Goal: Find contact information: Find contact information

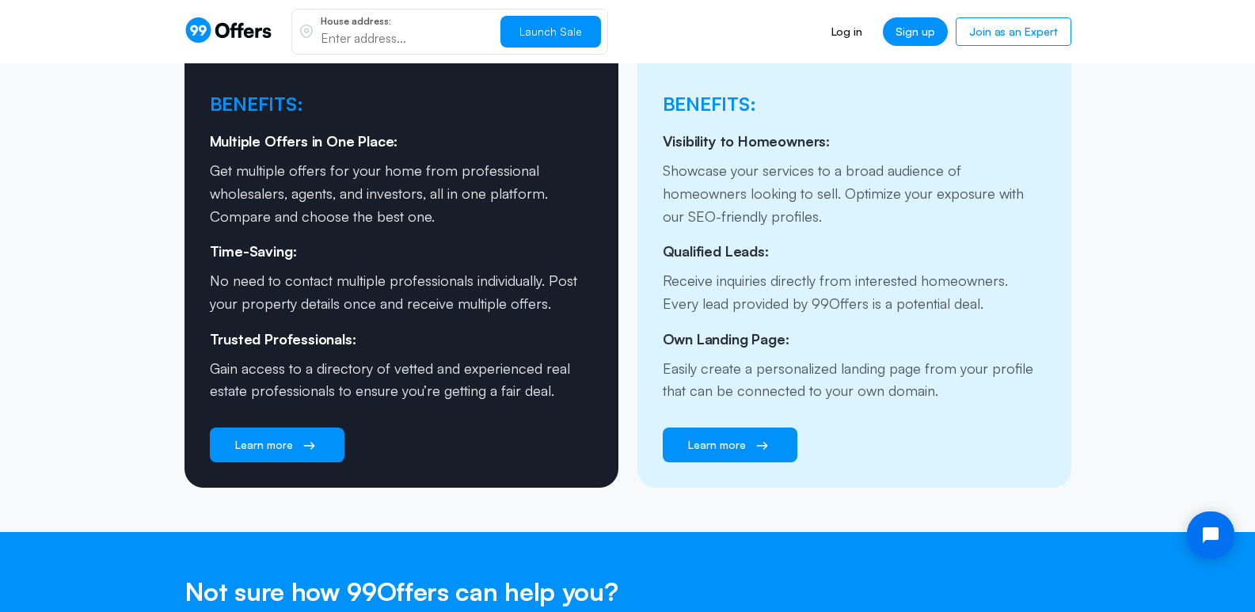
scroll to position [2295, 0]
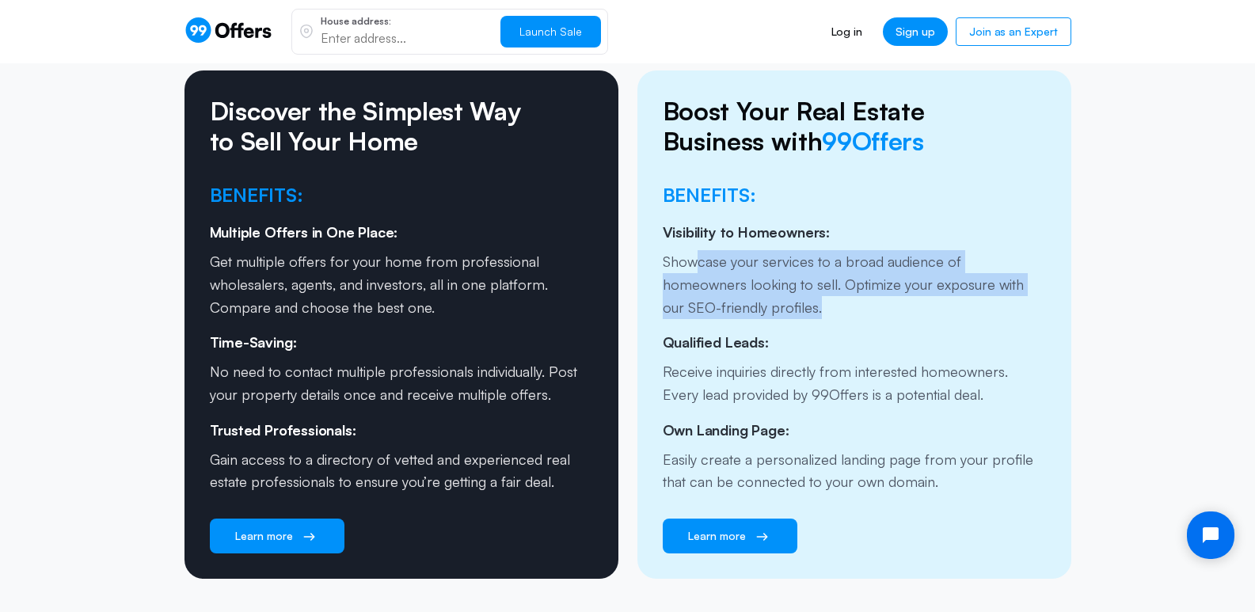
drag, startPoint x: 694, startPoint y: 229, endPoint x: 947, endPoint y: 268, distance: 255.6
click at [947, 268] on p "Showcase your services to a broad audience of homeowners looking to sell. Optim…" at bounding box center [854, 284] width 383 height 68
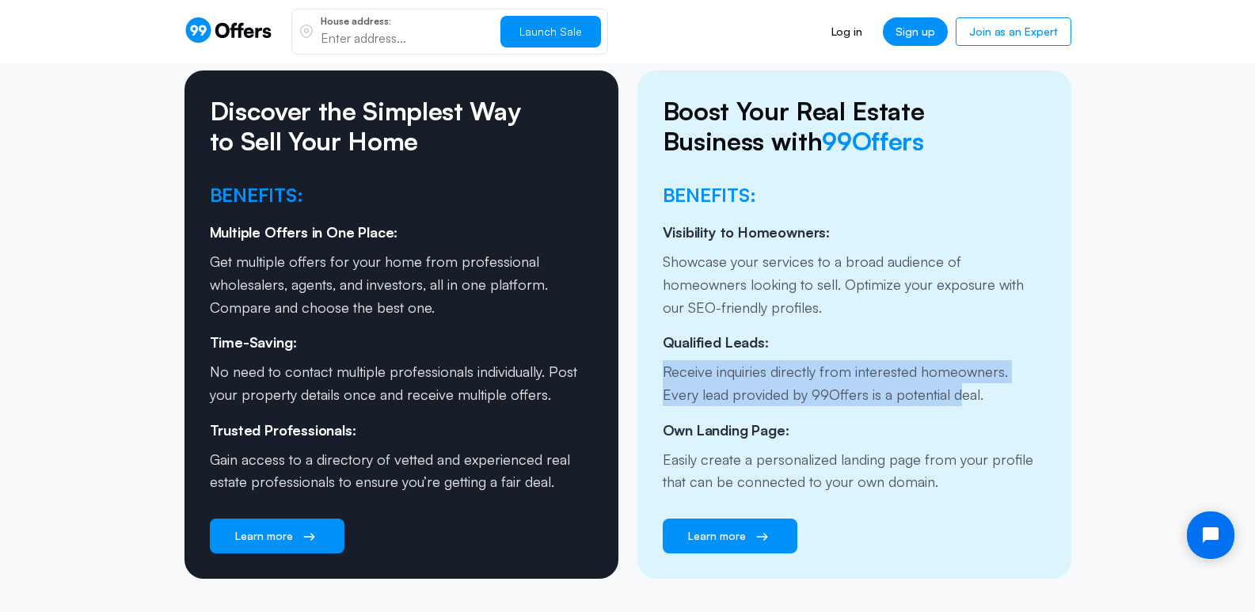
drag, startPoint x: 661, startPoint y: 338, endPoint x: 917, endPoint y: 362, distance: 256.8
click at [917, 362] on div "Boost Your Real Estate Business with 99Offers Benefits: Visibility to Homeowner…" at bounding box center [854, 324] width 434 height 508
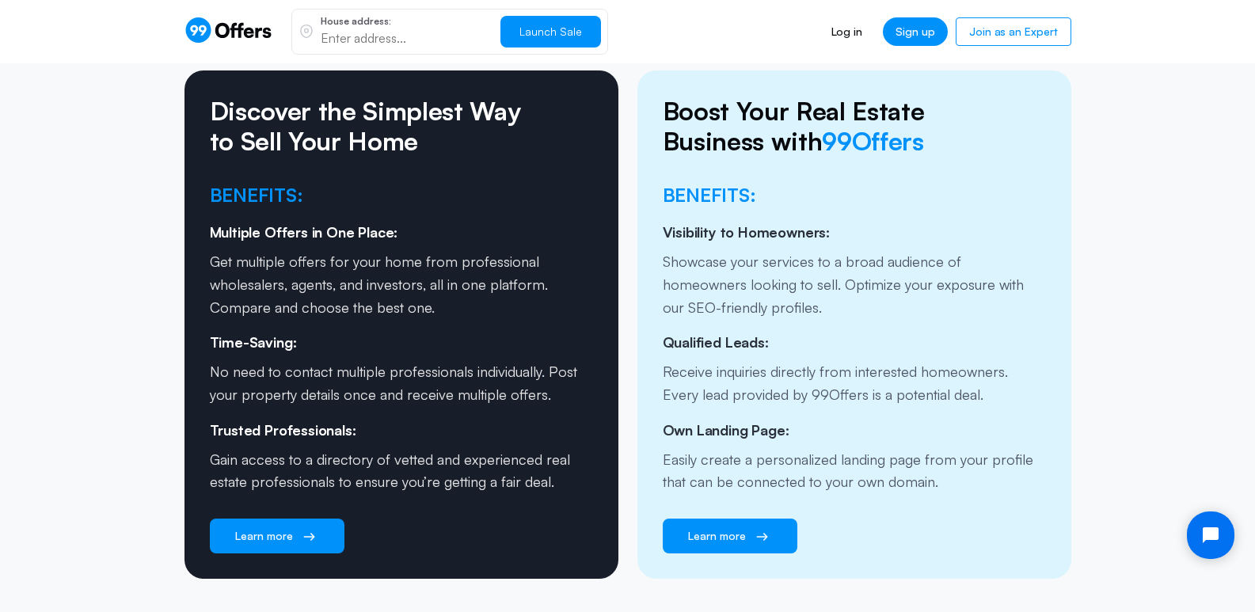
click at [932, 367] on p "Receive inquiries directly from interested homeowners. Every lead provided by 9…" at bounding box center [854, 383] width 383 height 46
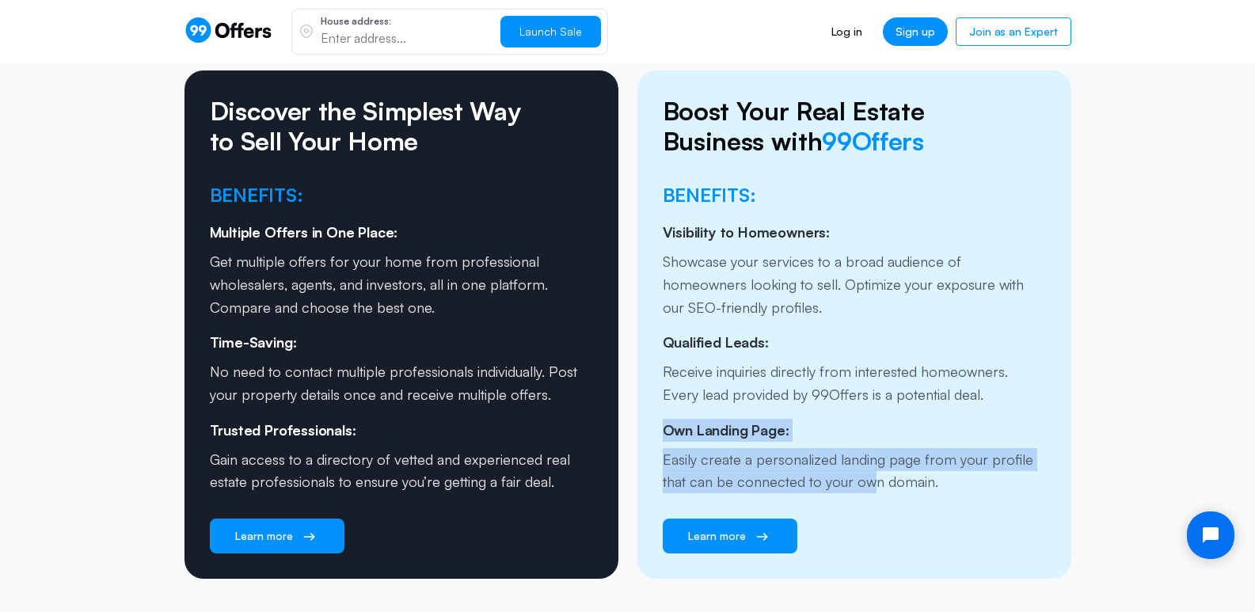
drag, startPoint x: 655, startPoint y: 395, endPoint x: 875, endPoint y: 448, distance: 226.4
click at [875, 448] on div "Boost Your Real Estate Business with 99Offers Benefits: Visibility to Homeowner…" at bounding box center [854, 324] width 434 height 508
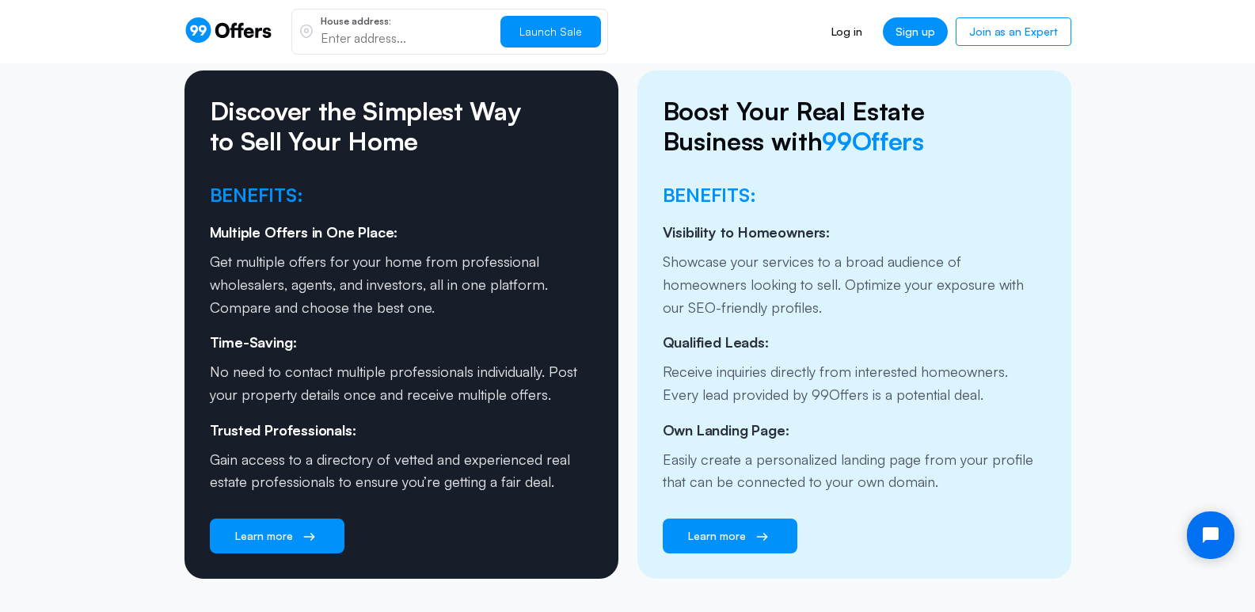
click at [941, 448] on p "Easily create a personalized landing page from your profile that can be connect…" at bounding box center [854, 471] width 383 height 46
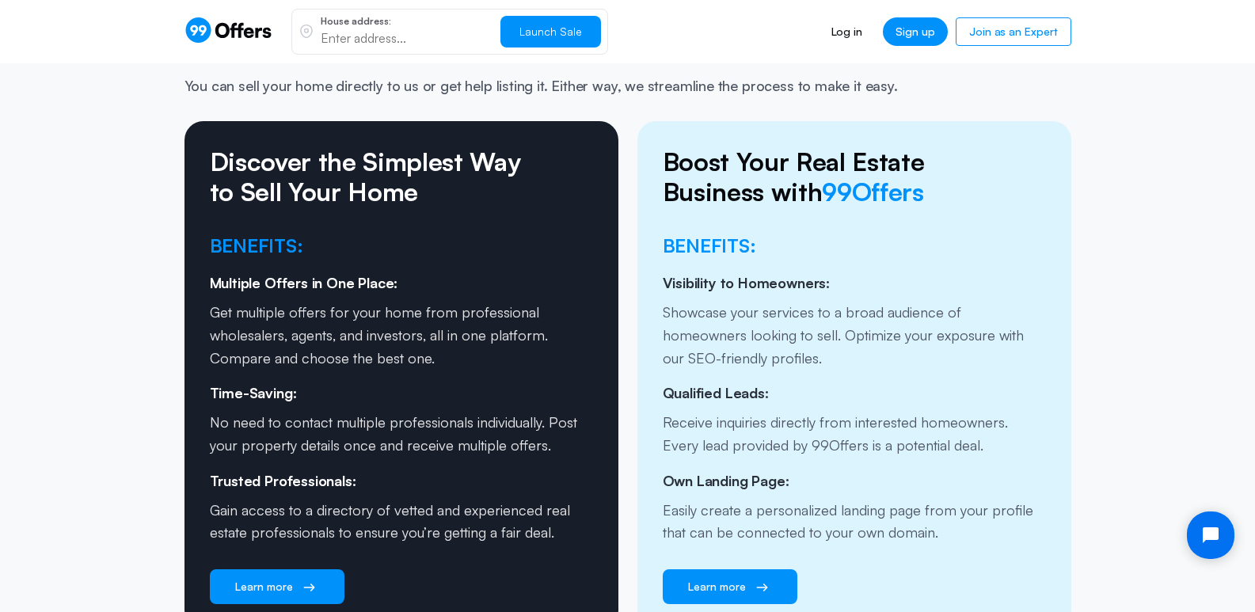
scroll to position [2216, 0]
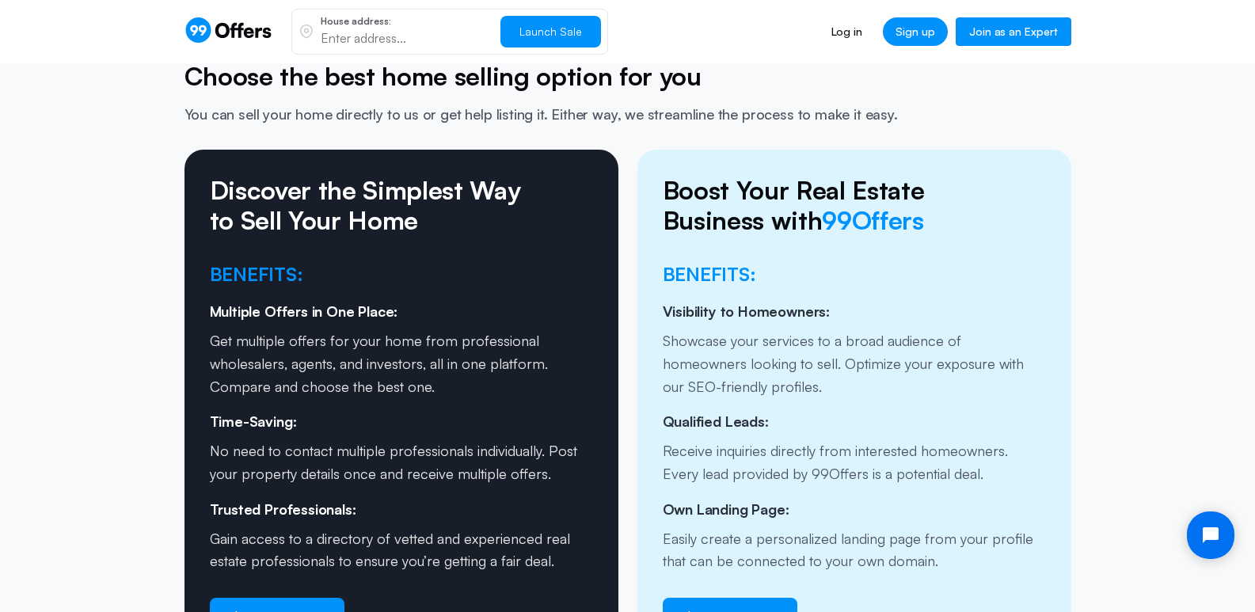
click at [1031, 32] on link "Join as an Expert" at bounding box center [1012, 31] width 115 height 28
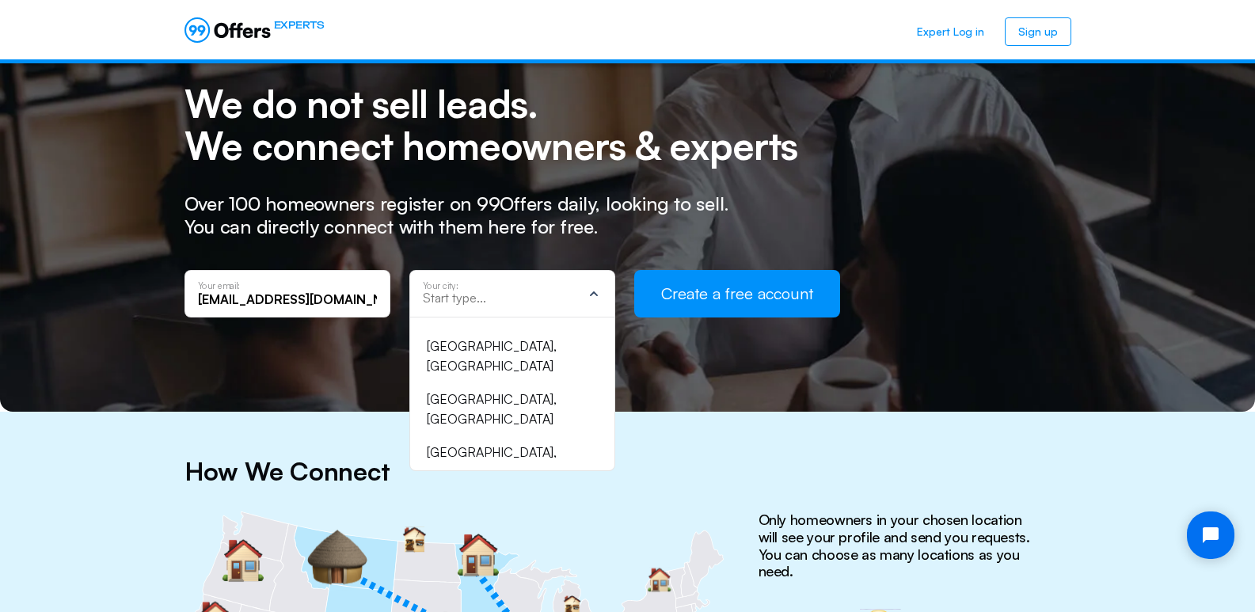
click at [479, 306] on div at bounding box center [502, 298] width 159 height 16
click at [451, 298] on input "text" at bounding box center [502, 297] width 159 height 14
type input "pars"
click at [494, 341] on div "Parsippany-Troy Hills, NJ" at bounding box center [503, 376] width 152 height 81
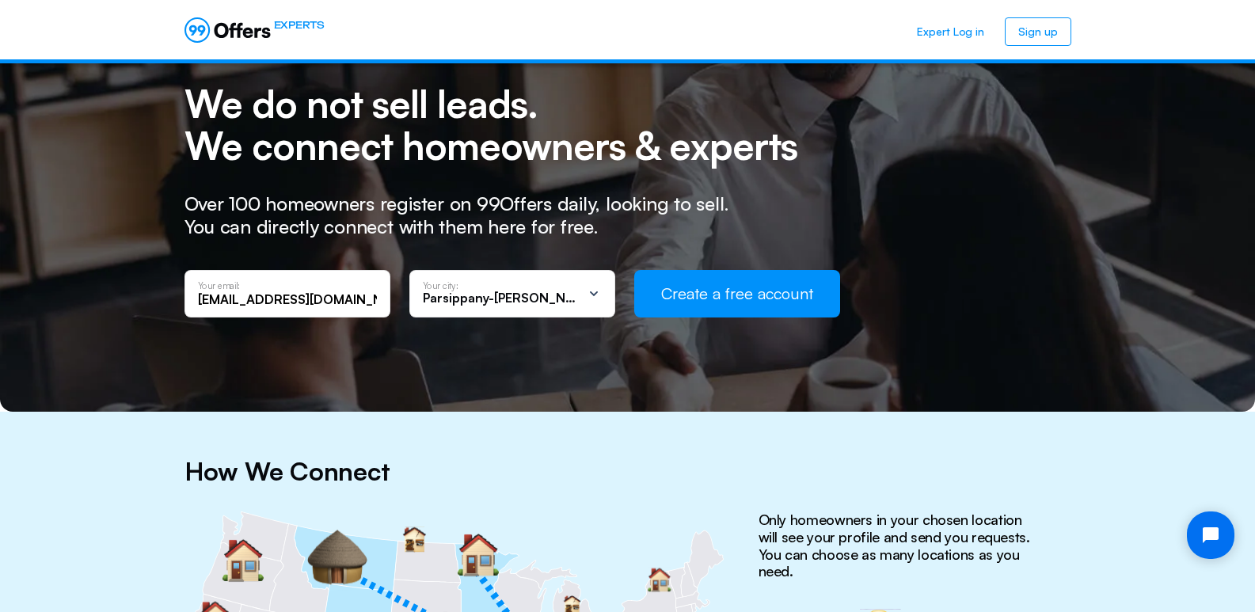
click at [706, 301] on button "Create a free account" at bounding box center [737, 293] width 206 height 47
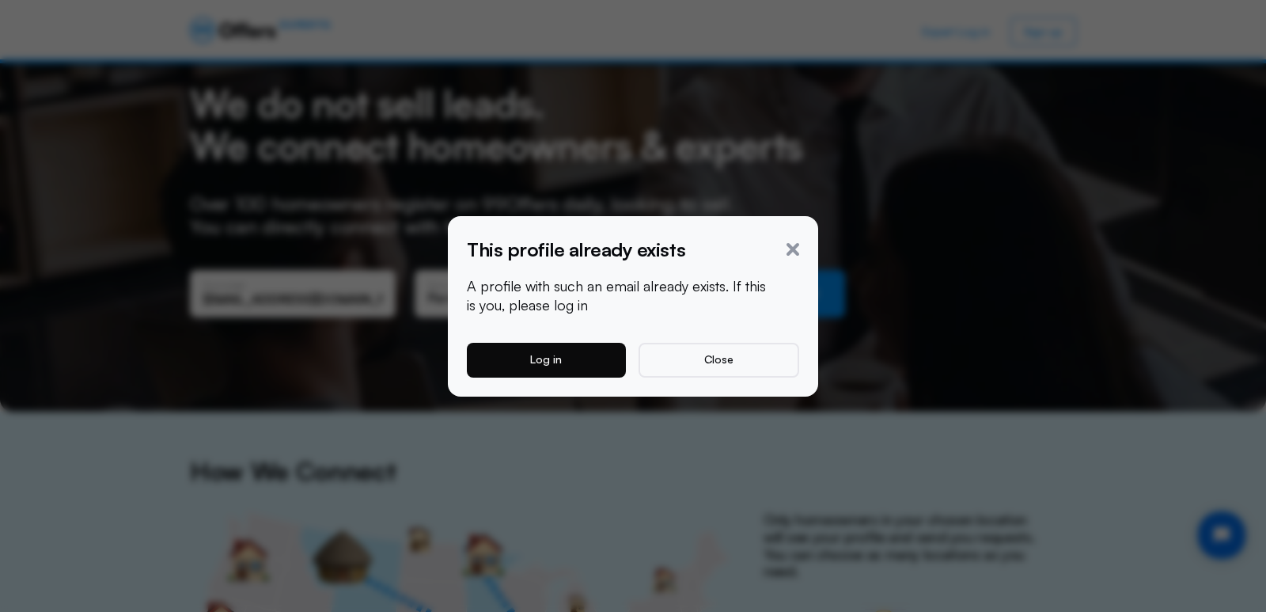
click at [556, 360] on button "Log in" at bounding box center [546, 360] width 159 height 35
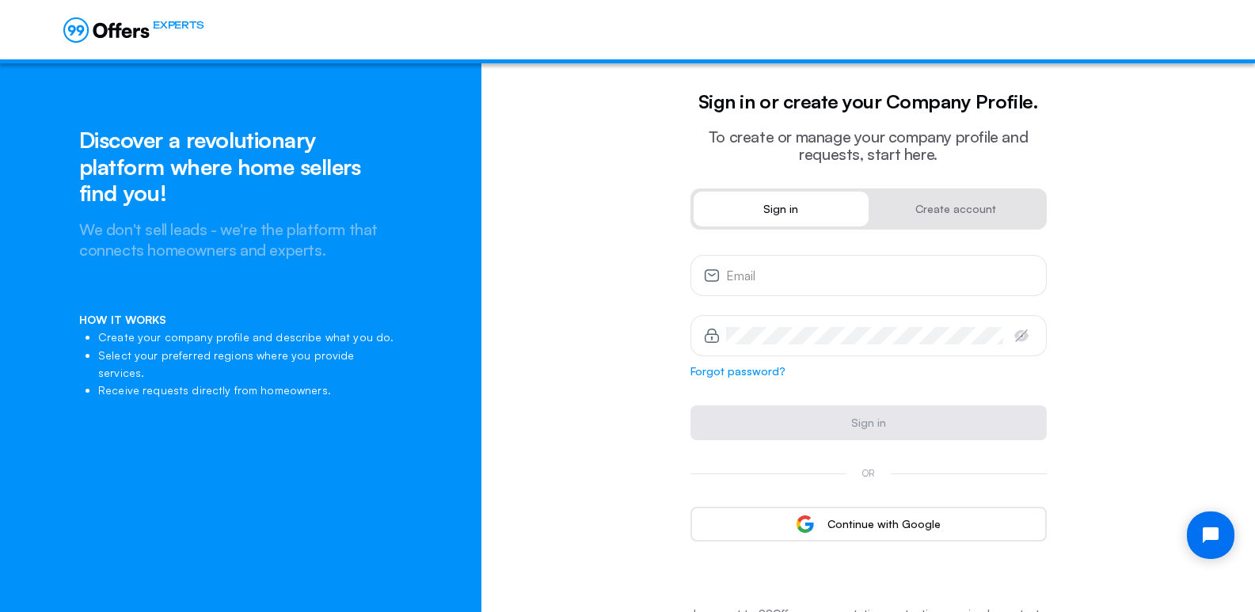
click at [826, 267] on div "Email" at bounding box center [879, 275] width 307 height 17
type input "pmp319@nyu.edu"
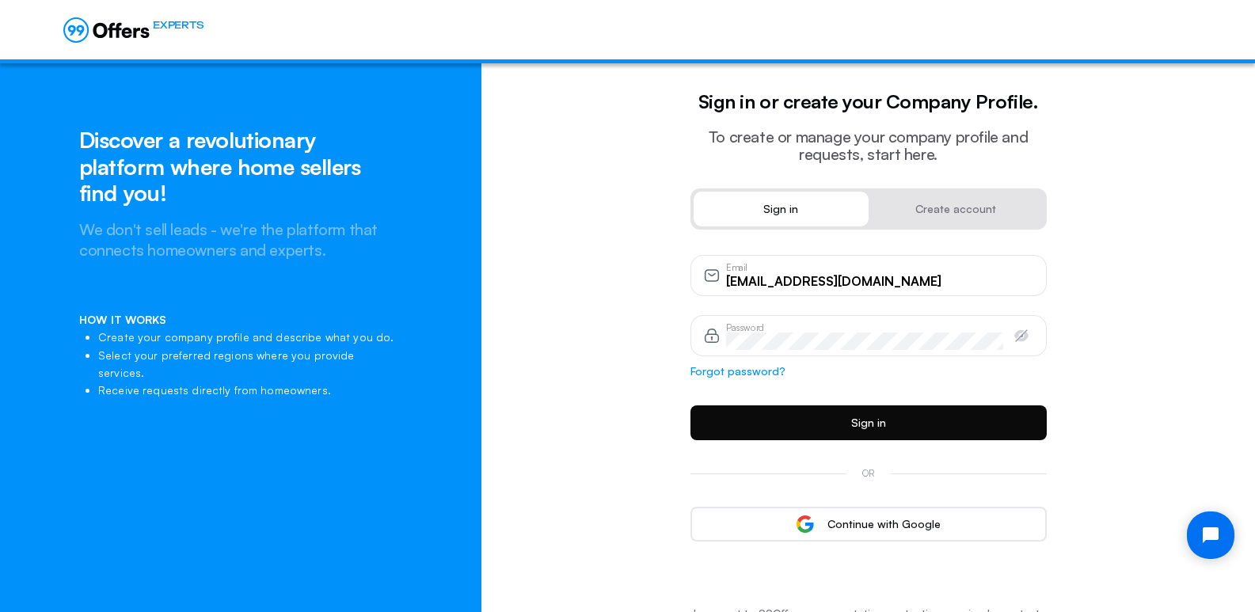
click at [848, 403] on form "pmp319@nyu.edu Email Password Forgot password? Sign in" at bounding box center [868, 347] width 356 height 185
click at [852, 412] on button "Sign in" at bounding box center [868, 422] width 356 height 35
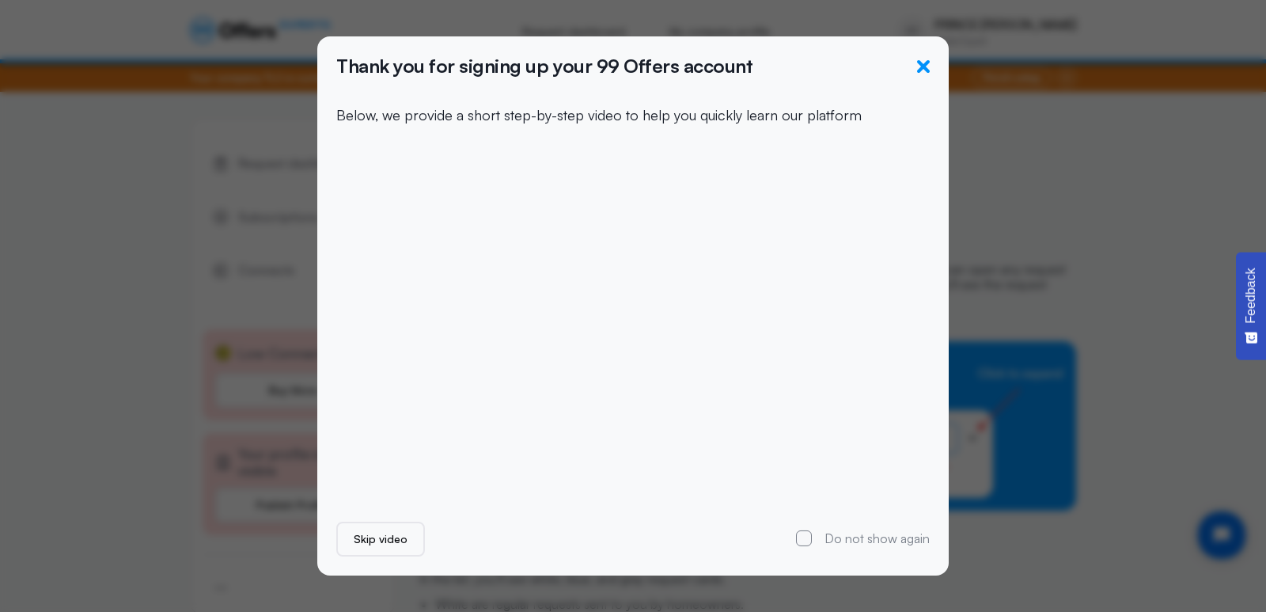
click at [925, 64] on icon "button" at bounding box center [923, 66] width 13 height 13
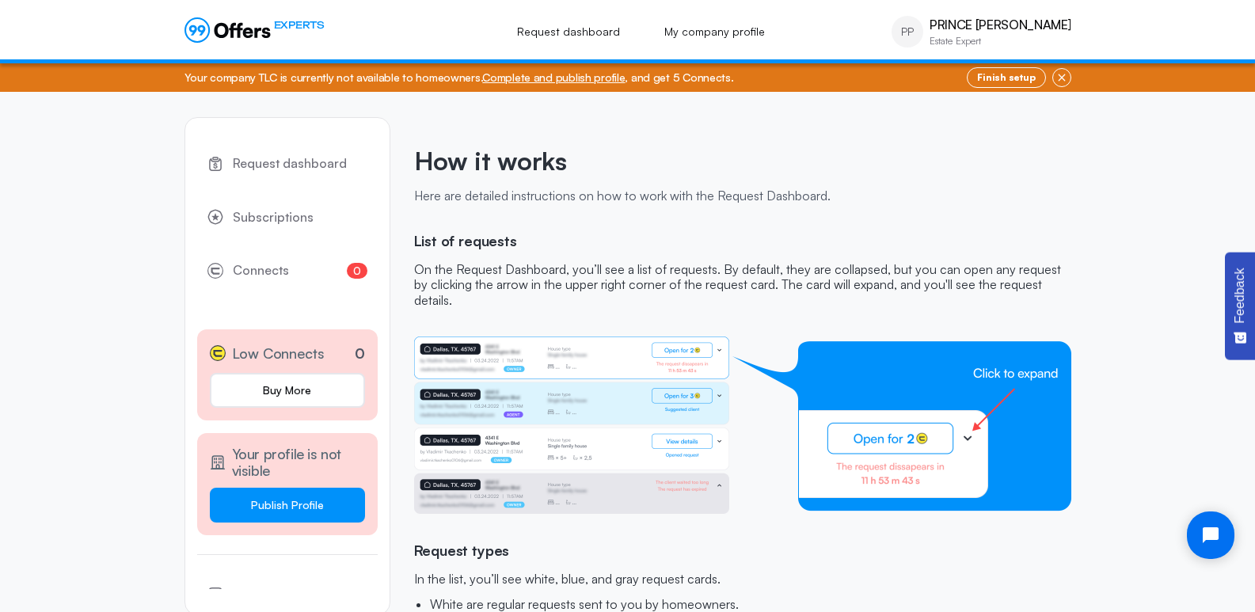
click at [290, 503] on button "Publish Profile" at bounding box center [287, 505] width 155 height 35
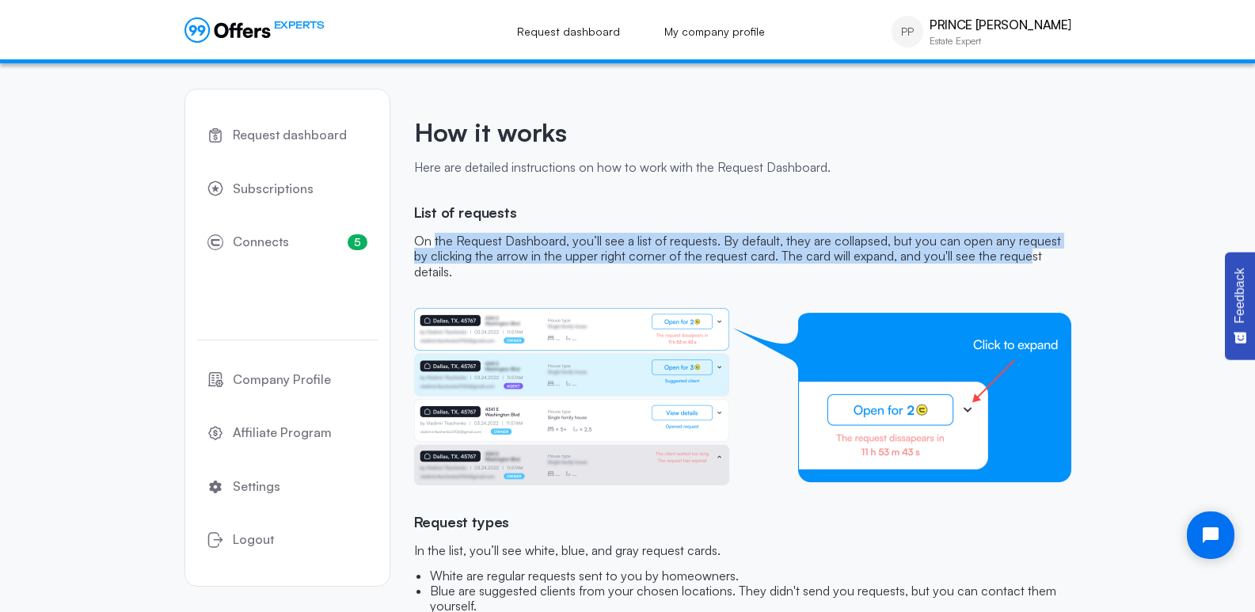
drag, startPoint x: 438, startPoint y: 241, endPoint x: 1030, endPoint y: 255, distance: 592.2
click at [1030, 255] on p "On the Request Dashboard, you’ll see a list of requests. By default, they are c…" at bounding box center [742, 257] width 657 height 46
click at [933, 253] on p "On the Request Dashboard, you’ll see a list of requests. By default, they are c…" at bounding box center [742, 257] width 657 height 46
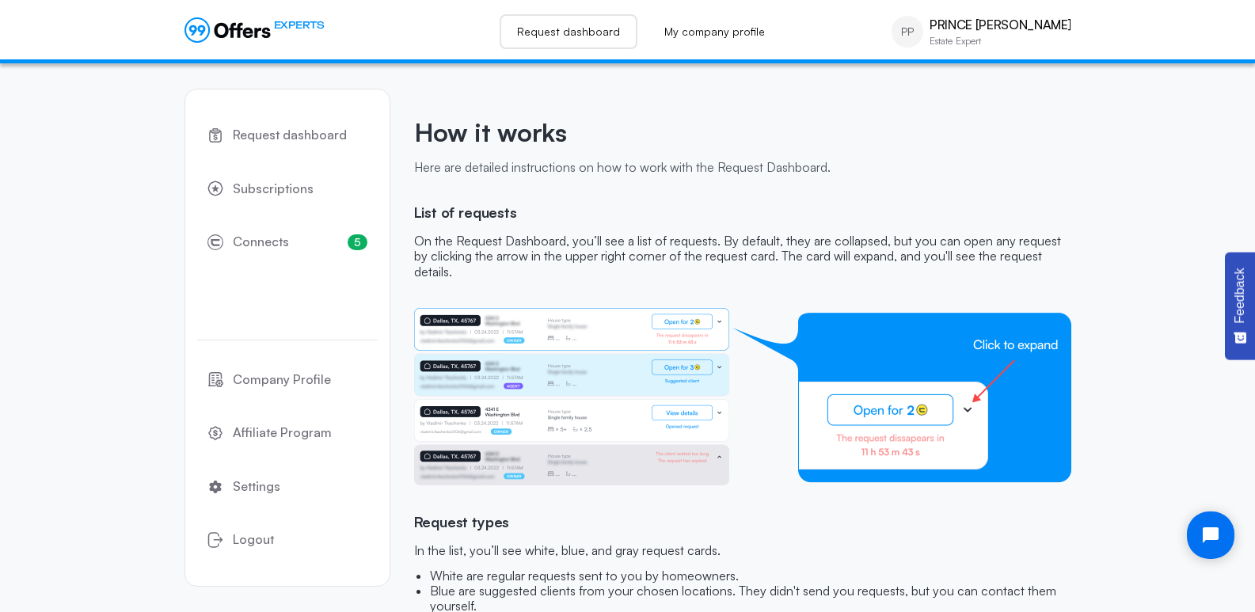
click at [597, 31] on link "Request dashboard" at bounding box center [568, 31] width 138 height 35
click at [265, 245] on span "Connects" at bounding box center [261, 242] width 56 height 21
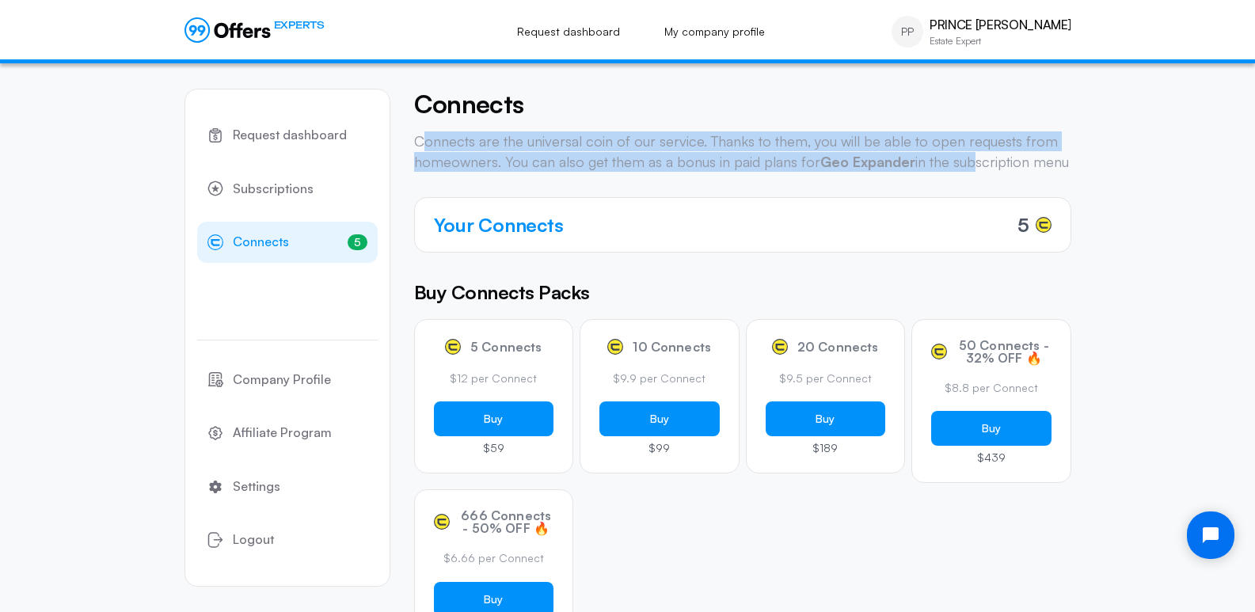
drag, startPoint x: 423, startPoint y: 134, endPoint x: 970, endPoint y: 157, distance: 547.4
click at [970, 157] on p "Connects are the universal coin of our service. Thanks to them, you will be abl…" at bounding box center [742, 151] width 657 height 40
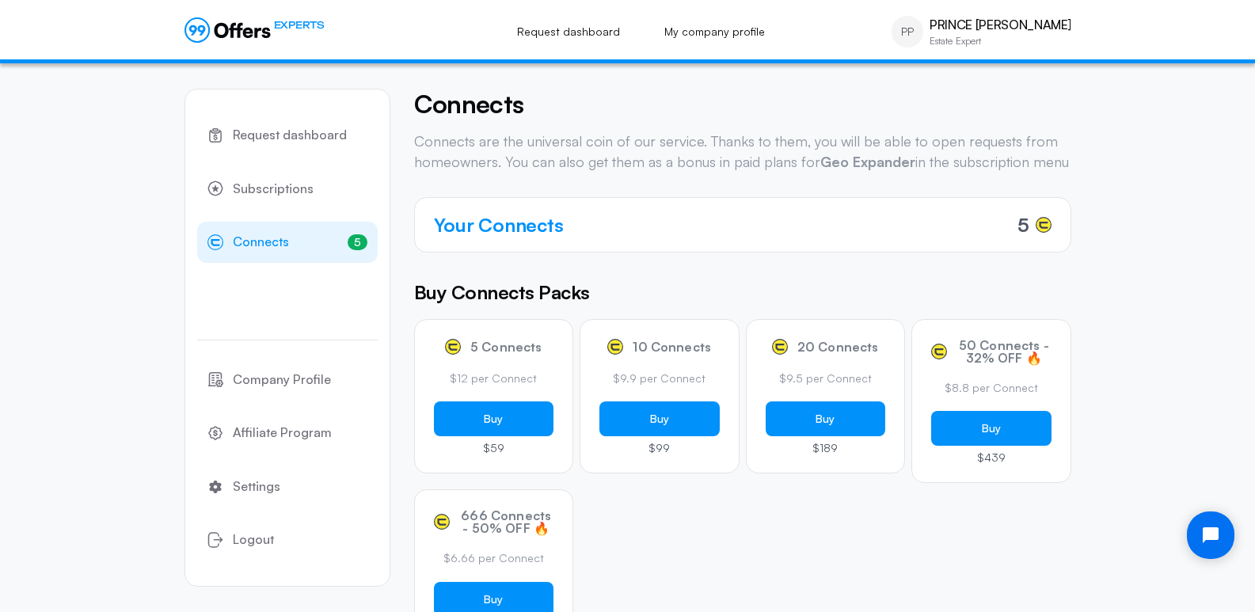
click at [992, 158] on p "Connects are the universal coin of our service. Thanks to them, you will be abl…" at bounding box center [742, 151] width 657 height 40
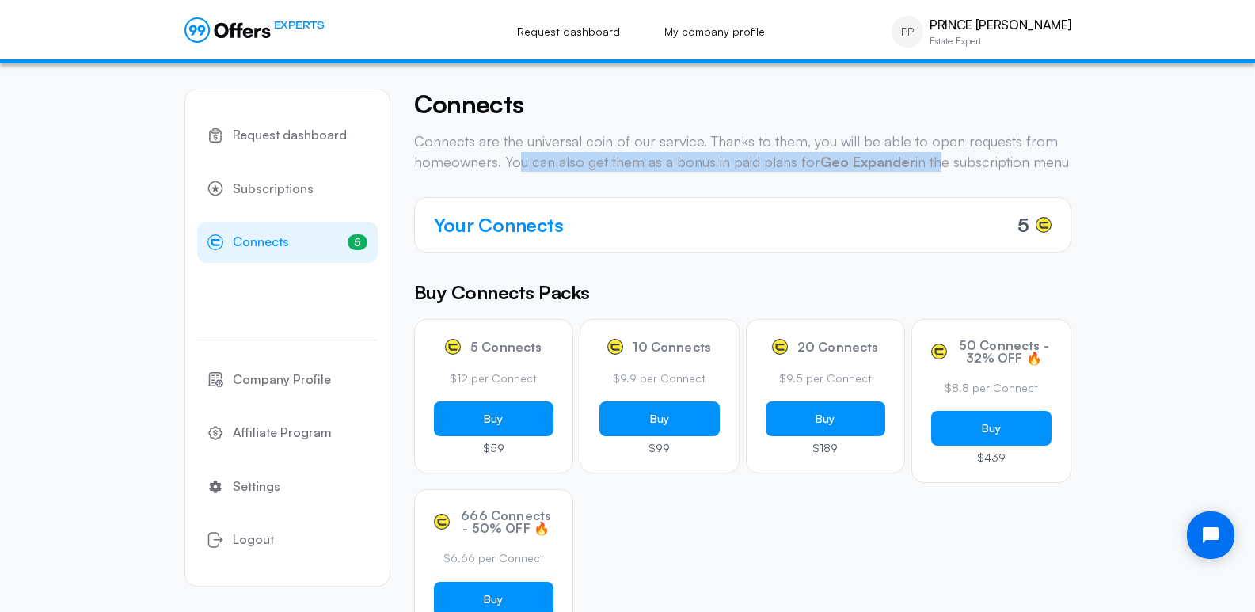
drag, startPoint x: 518, startPoint y: 160, endPoint x: 949, endPoint y: 161, distance: 430.6
click at [940, 161] on p "Connects are the universal coin of our service. Thanks to them, you will be abl…" at bounding box center [742, 151] width 657 height 40
drag, startPoint x: 949, startPoint y: 161, endPoint x: 967, endPoint y: 161, distance: 18.2
click at [956, 161] on p "Connects are the universal coin of our service. Thanks to them, you will be abl…" at bounding box center [742, 151] width 657 height 40
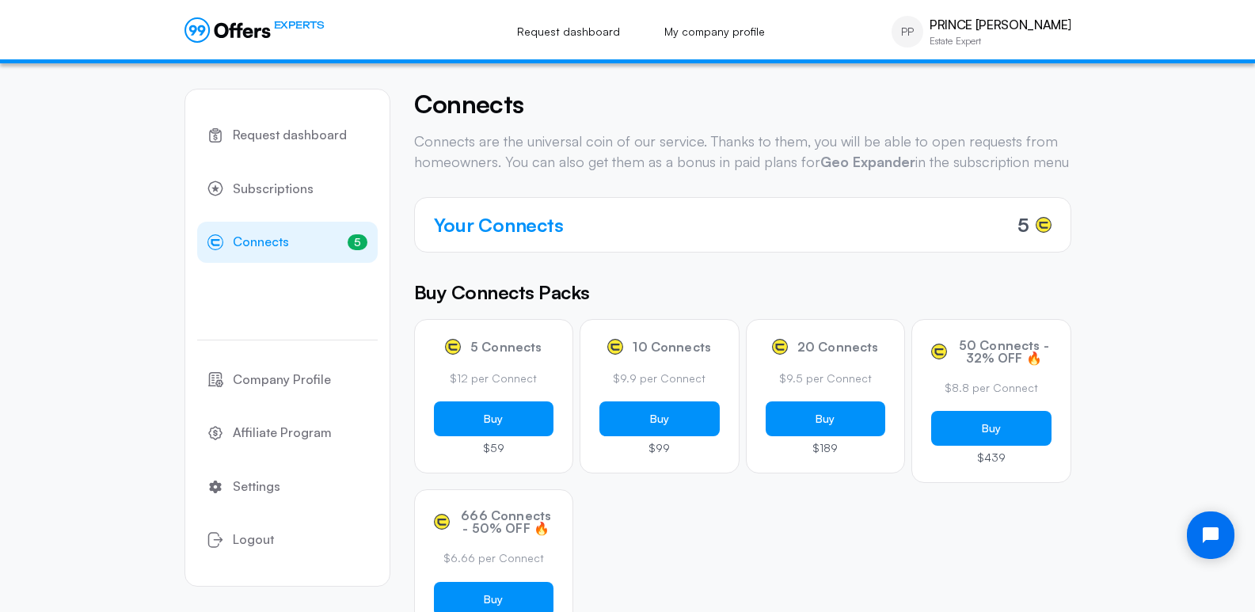
click at [971, 161] on p "Connects are the universal coin of our service. Thanks to them, you will be abl…" at bounding box center [742, 151] width 657 height 40
click at [287, 131] on span "Request dashboard" at bounding box center [290, 135] width 114 height 21
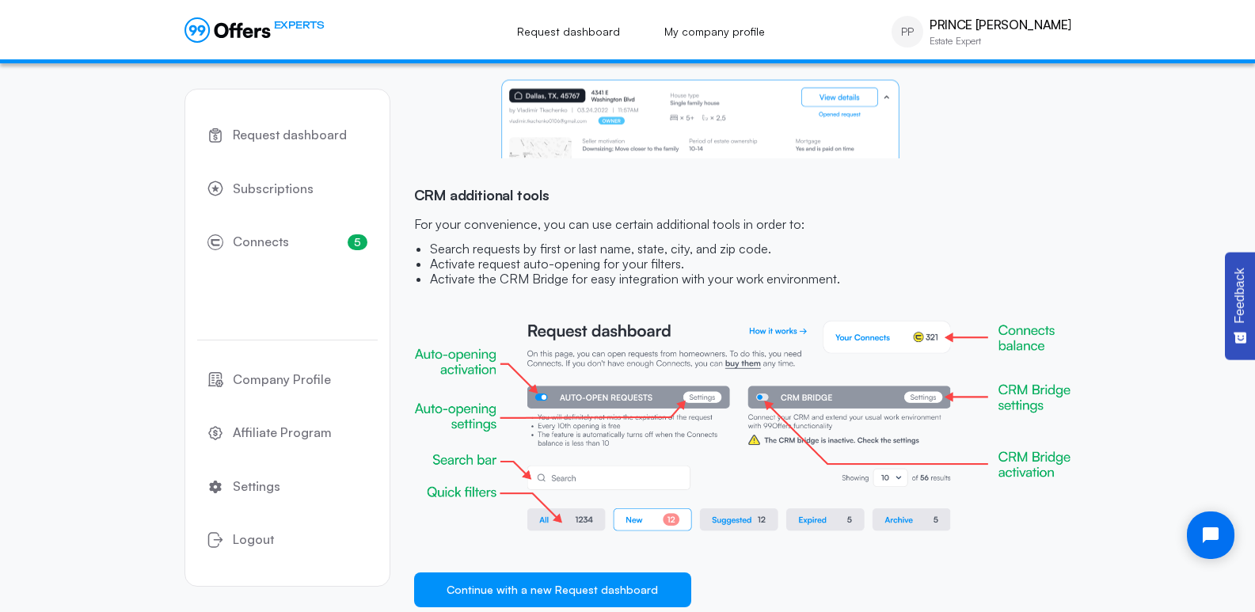
scroll to position [1509, 0]
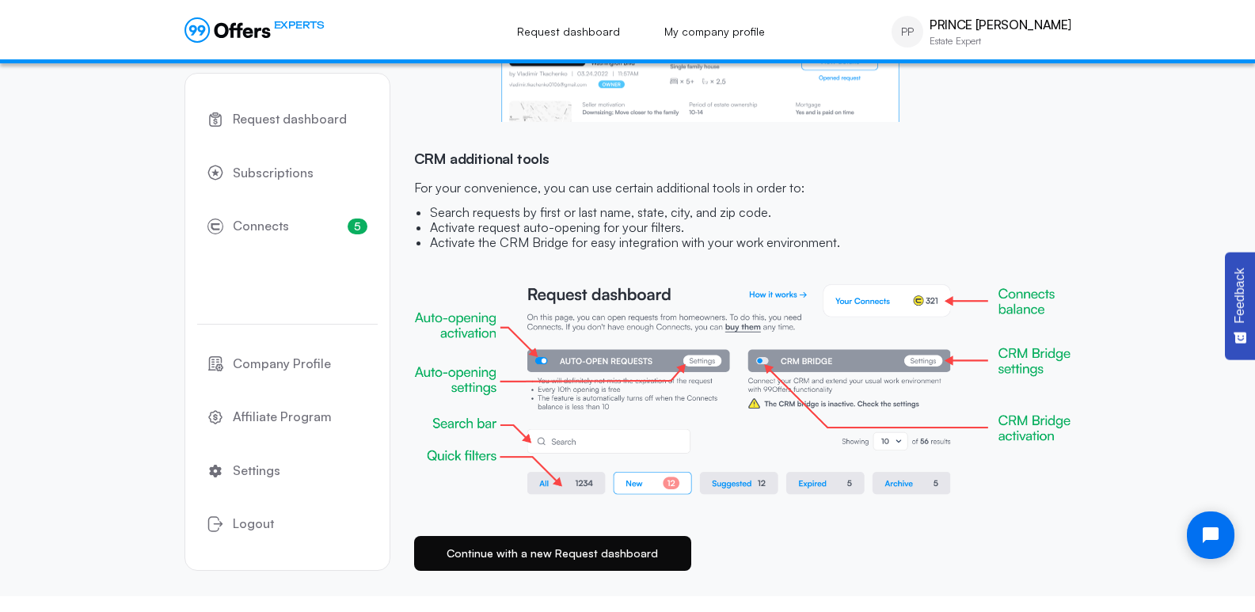
click at [586, 557] on button "Continue with a new Request dashboard" at bounding box center [552, 553] width 277 height 35
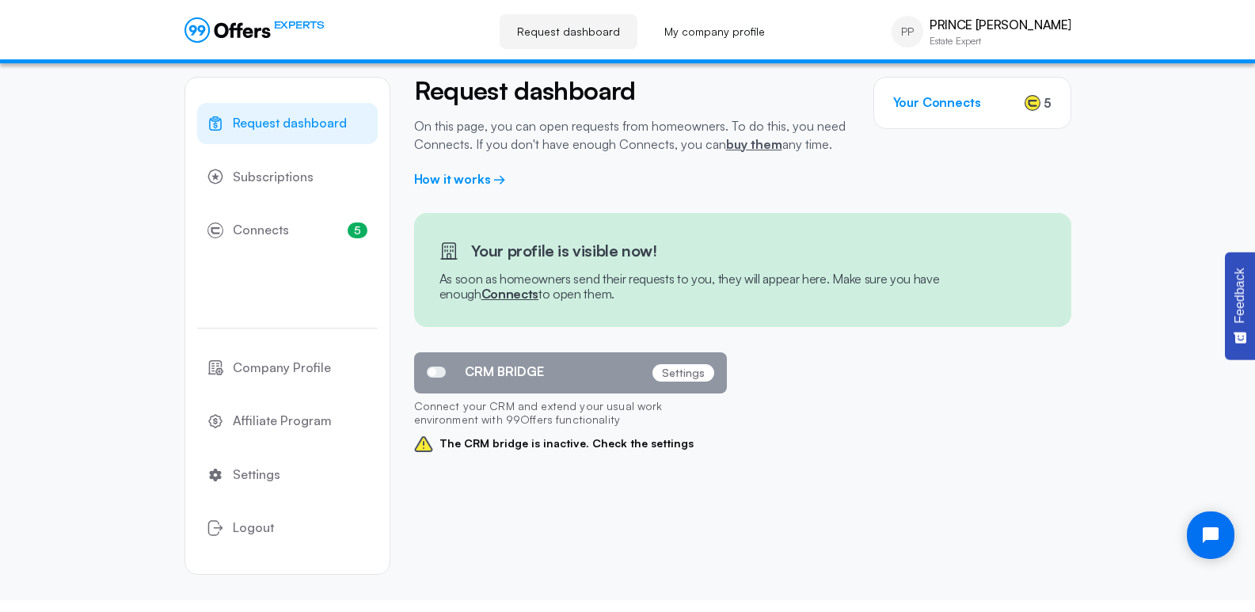
scroll to position [16, 0]
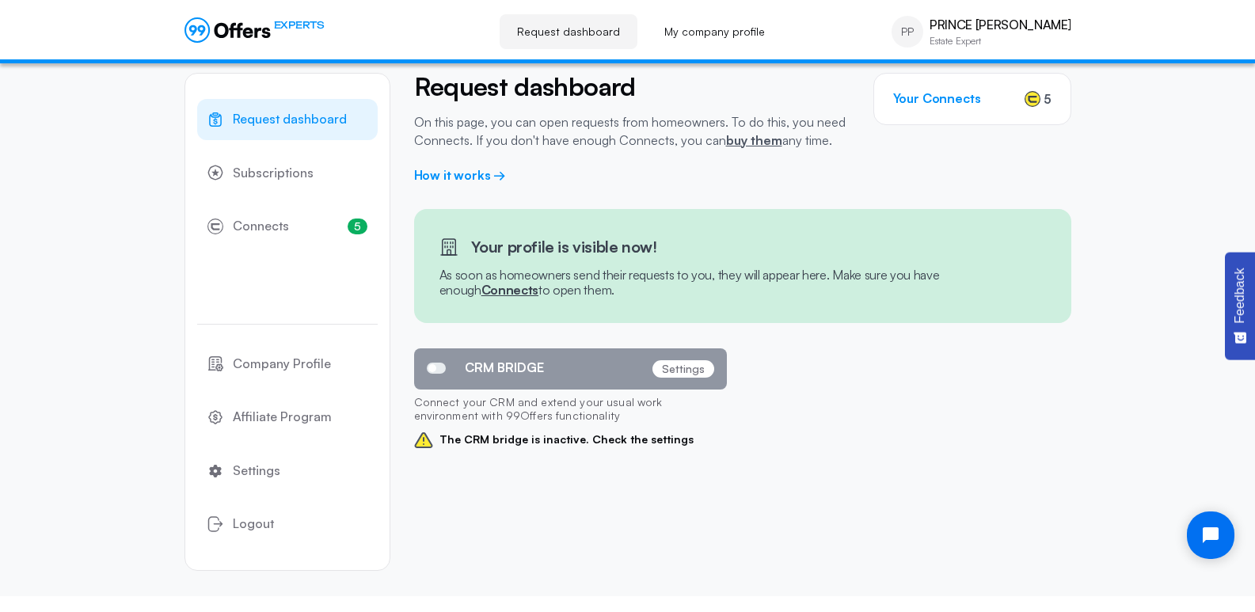
click at [435, 366] on span at bounding box center [436, 368] width 19 height 11
click at [0, 0] on input "CRM BRIDGE" at bounding box center [0, 0] width 0 height 0
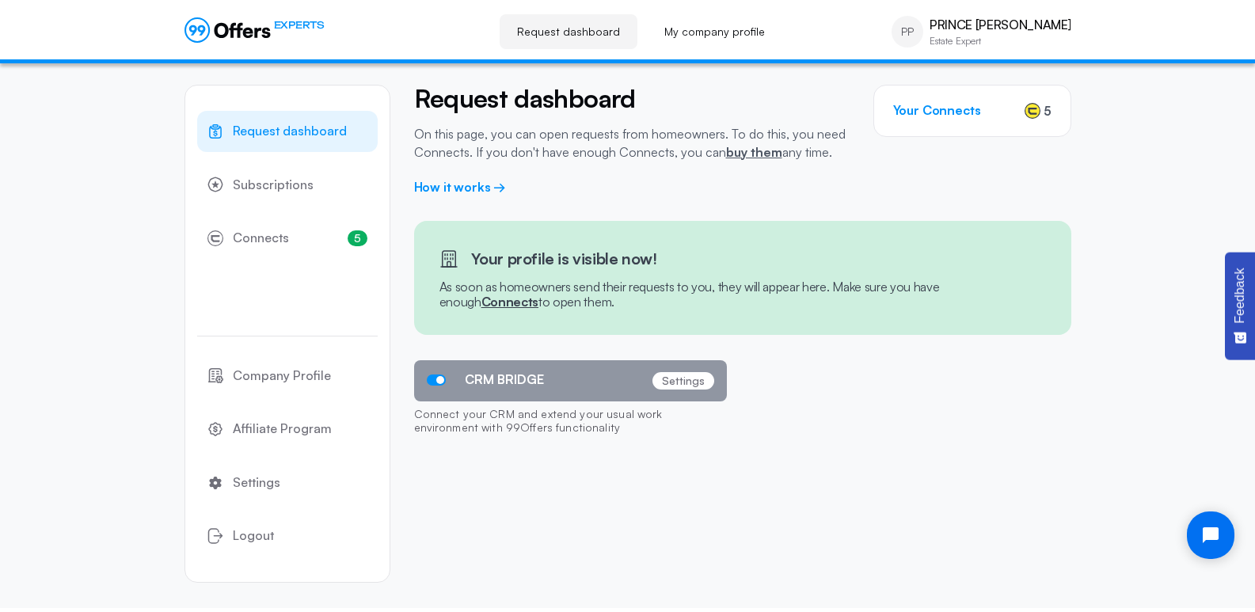
scroll to position [0, 0]
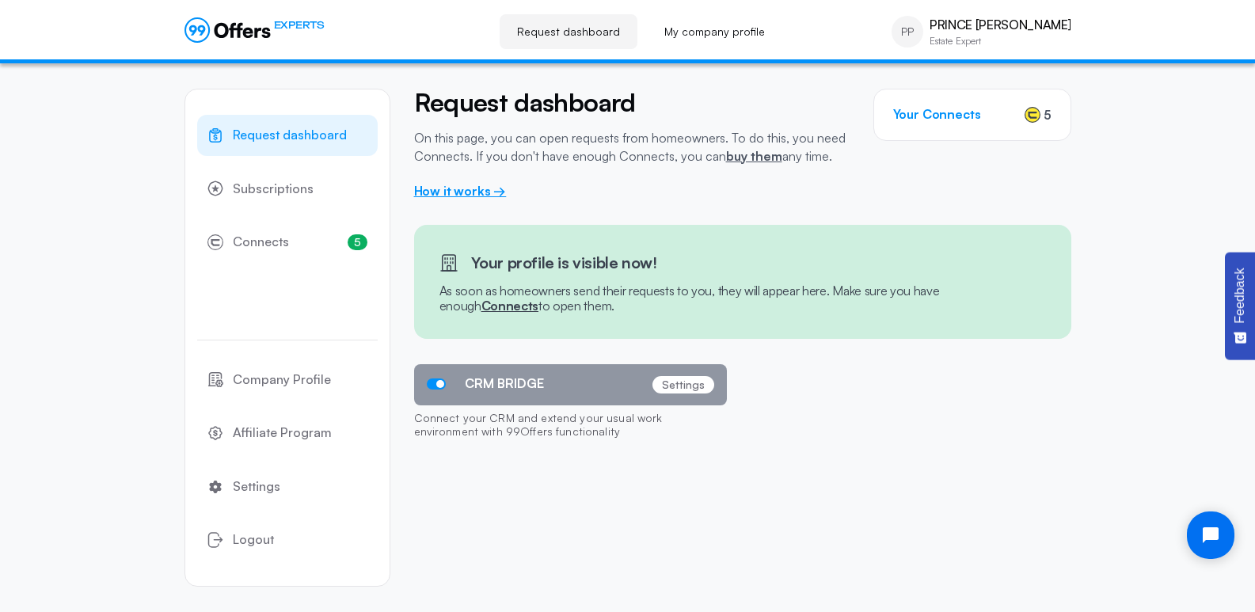
click at [478, 190] on link "How it works →" at bounding box center [460, 191] width 93 height 16
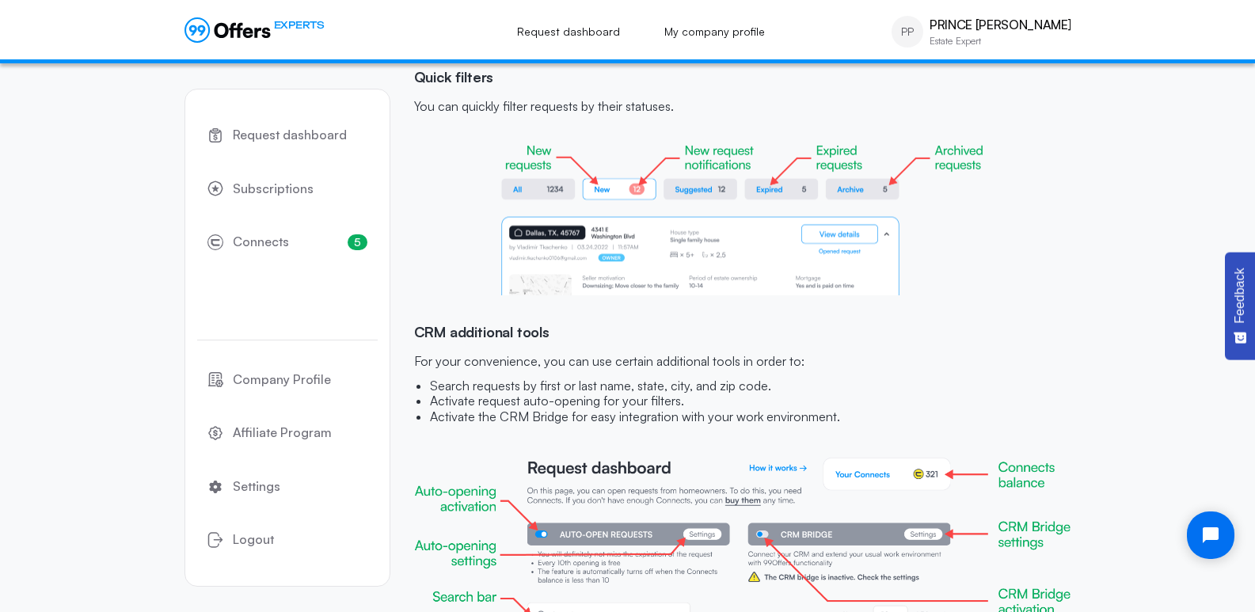
scroll to position [1505, 0]
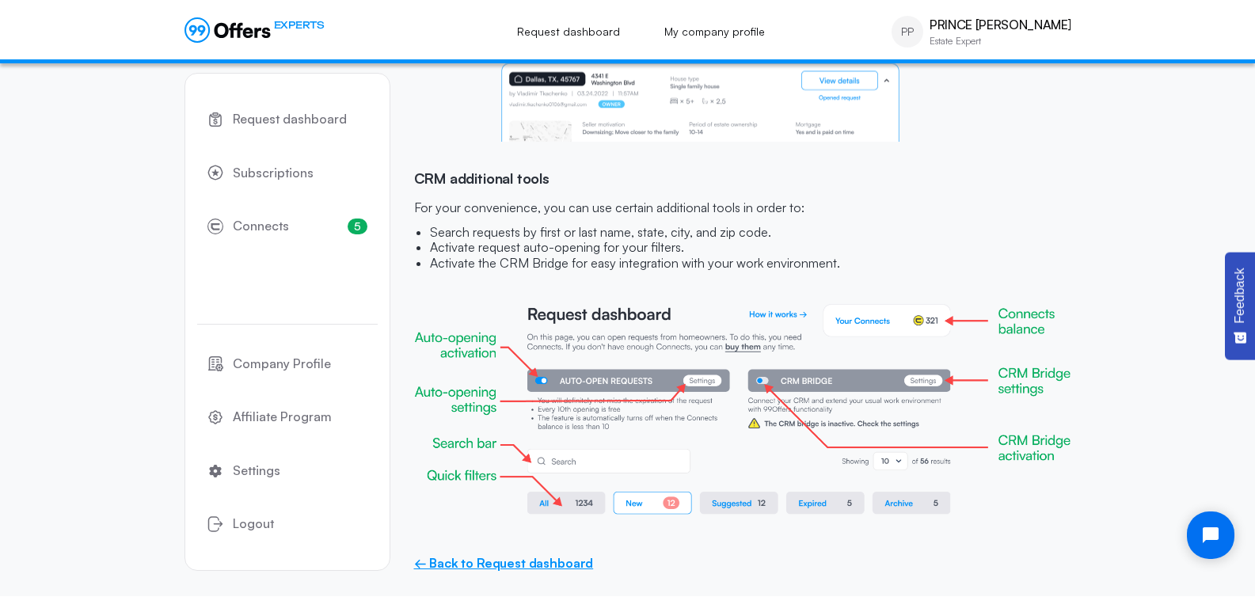
click at [508, 563] on link "← Back to Request dashboard" at bounding box center [504, 563] width 180 height 15
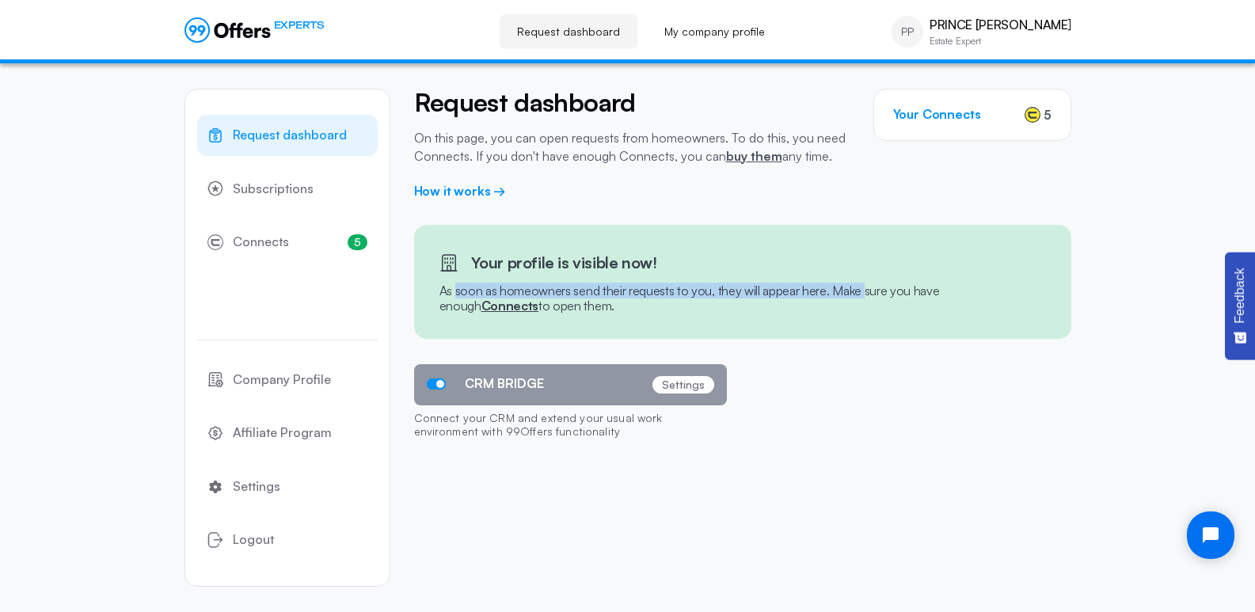
drag, startPoint x: 451, startPoint y: 290, endPoint x: 861, endPoint y: 286, distance: 410.0
click at [861, 286] on h3 "As soon as homeowners send their requests to you, they will appear here. Make s…" at bounding box center [742, 298] width 606 height 30
click at [883, 286] on h3 "As soon as homeowners send their requests to you, they will appear here. Make s…" at bounding box center [742, 298] width 606 height 30
click at [944, 115] on h3 "Your Connects" at bounding box center [937, 114] width 88 height 15
click at [746, 29] on link "My company profile" at bounding box center [714, 31] width 135 height 35
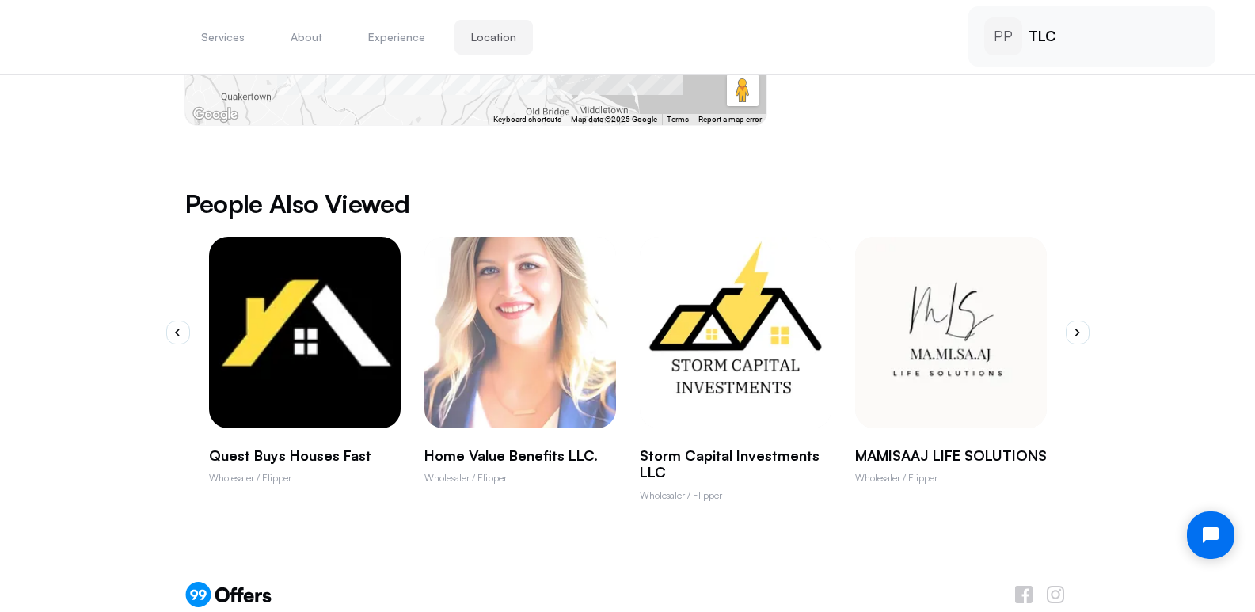
scroll to position [902, 0]
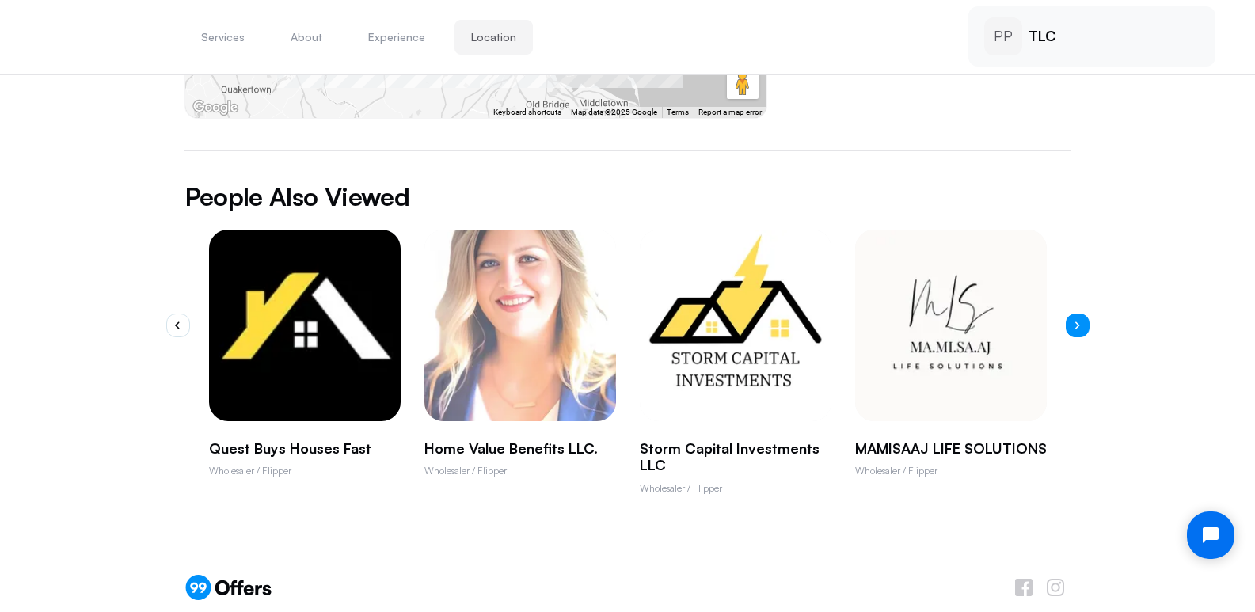
click at [1086, 313] on button "button" at bounding box center [1077, 325] width 24 height 24
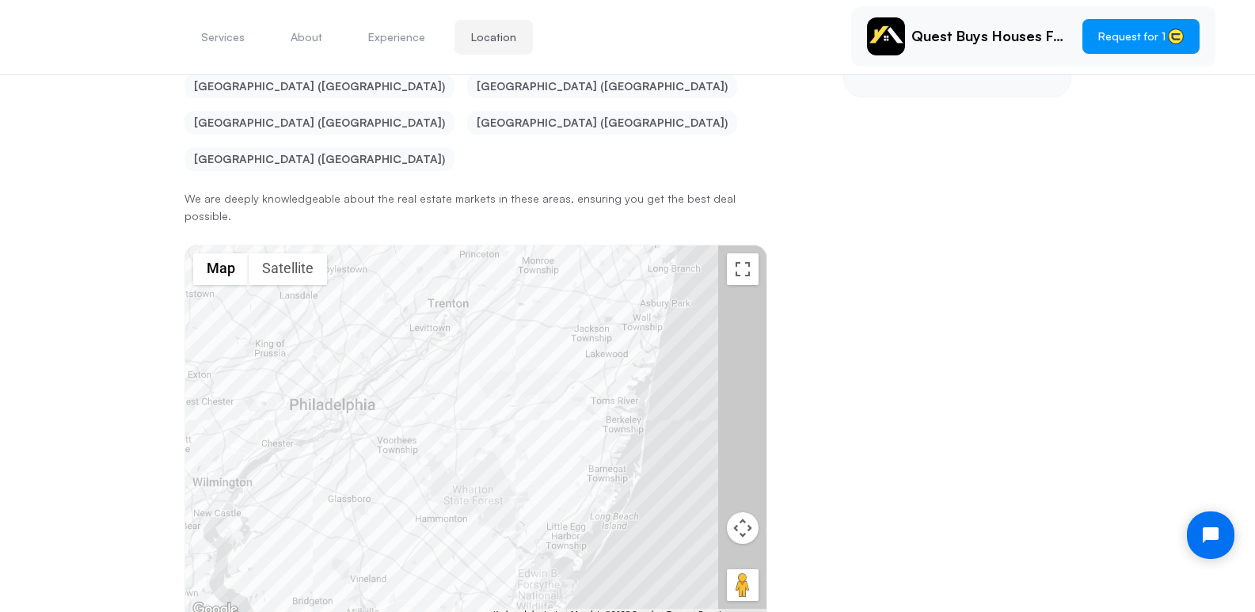
scroll to position [636, 0]
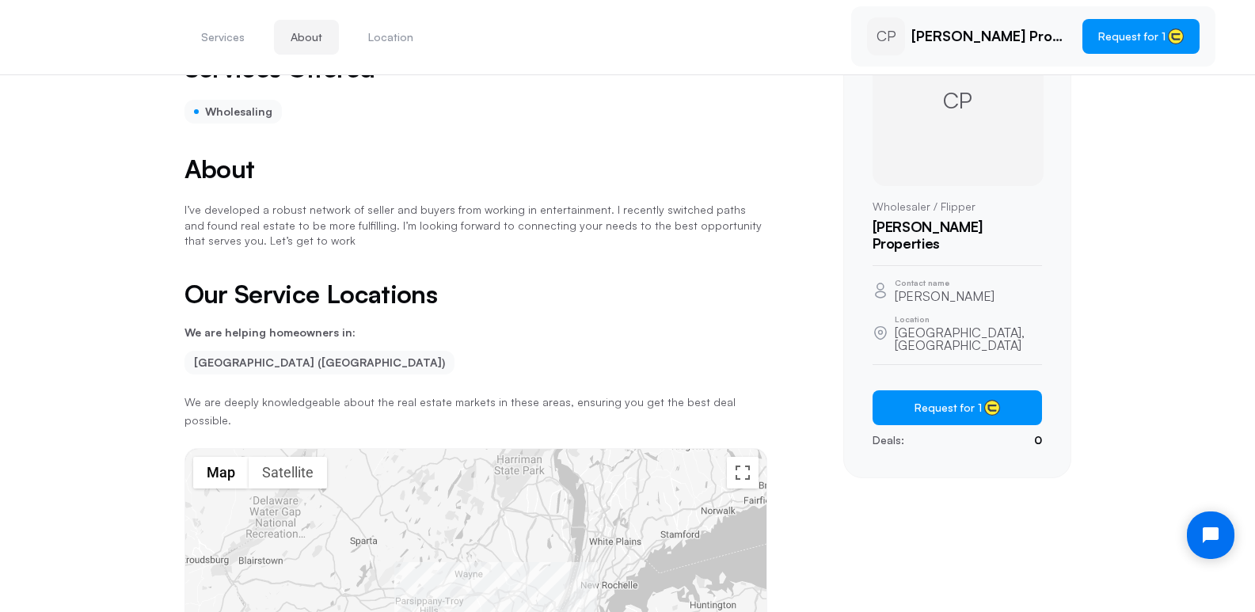
scroll to position [79, 0]
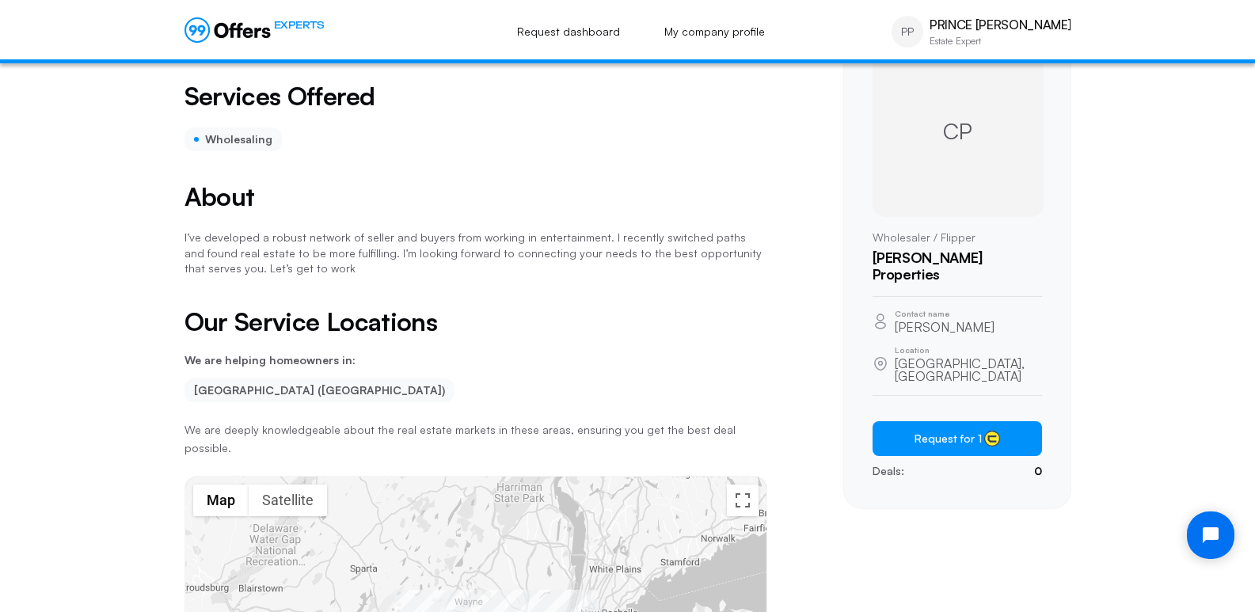
drag, startPoint x: 896, startPoint y: 309, endPoint x: 1014, endPoint y: 308, distance: 118.0
click at [1014, 309] on div "Contact name Christine Perez-wood" at bounding box center [956, 321] width 169 height 24
copy p "Christine Perez-wood"
click at [1213, 366] on div "Services About Location CP Perez Properties Request for 1 Services Offered Whol…" at bounding box center [627, 622] width 1255 height 1277
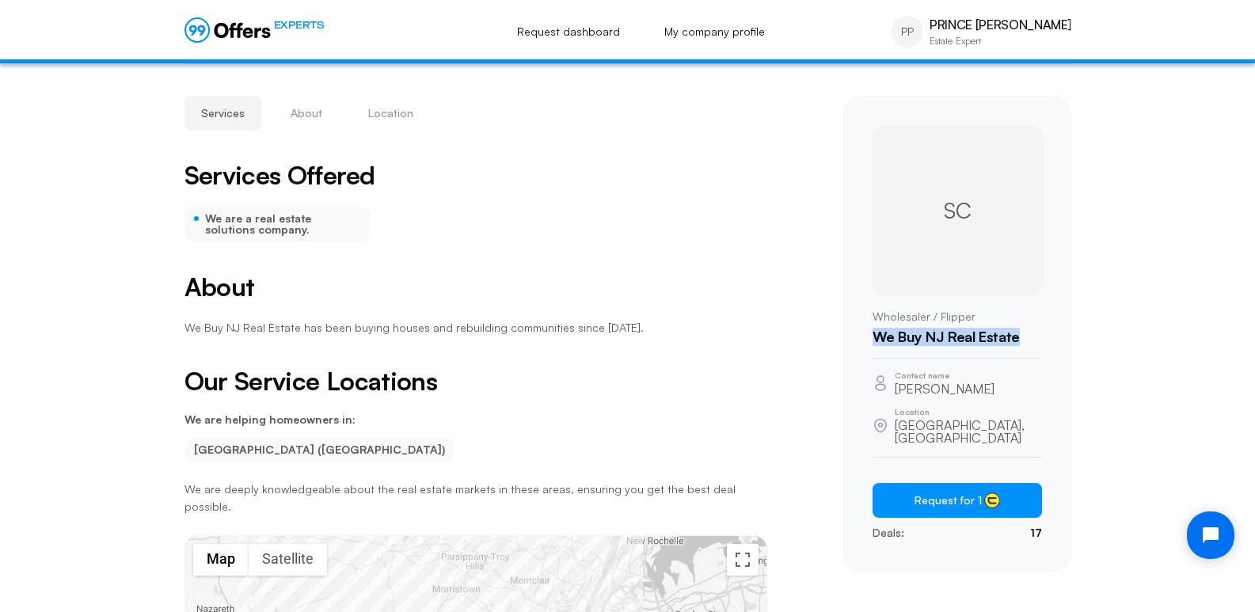
drag, startPoint x: 876, startPoint y: 338, endPoint x: 1069, endPoint y: 336, distance: 192.4
click at [1069, 336] on div "SC Wholesaler / Flipper We Buy NJ Real Estate Contact name [PERSON_NAME] Locati…" at bounding box center [957, 334] width 228 height 476
copy h1 "We Buy NJ Real Estate"
